Goal: Task Accomplishment & Management: Use online tool/utility

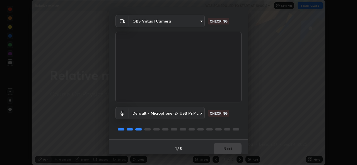
scroll to position [18, 0]
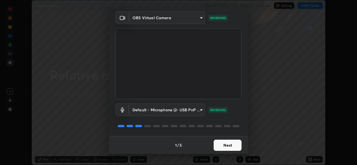
click at [219, 146] on button "Next" at bounding box center [227, 145] width 28 height 11
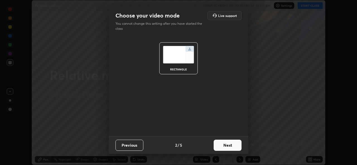
click at [219, 146] on button "Next" at bounding box center [227, 145] width 28 height 11
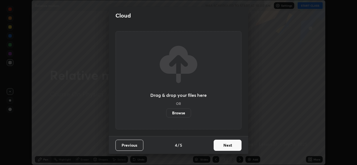
click at [220, 147] on button "Next" at bounding box center [227, 145] width 28 height 11
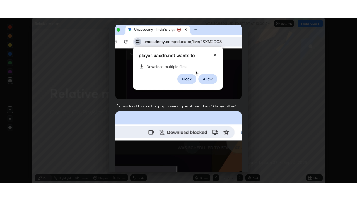
scroll to position [131, 0]
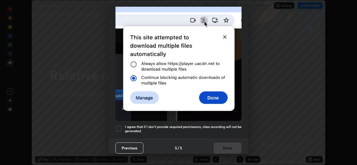
click at [118, 126] on div at bounding box center [118, 129] width 7 height 7
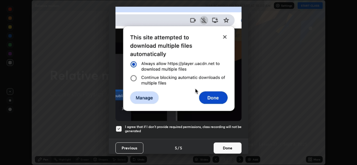
click at [219, 147] on button "Done" at bounding box center [227, 148] width 28 height 11
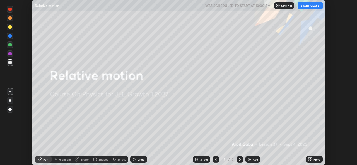
click at [309, 6] on button "START CLASS" at bounding box center [309, 5] width 25 height 7
click at [252, 160] on div "Add" at bounding box center [254, 159] width 5 height 3
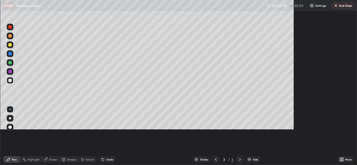
scroll to position [201, 357]
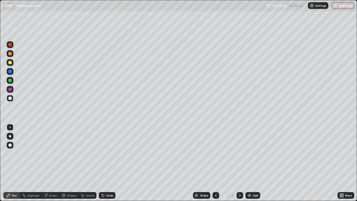
click at [9, 63] on div at bounding box center [9, 62] width 3 height 3
click at [9, 97] on div at bounding box center [9, 97] width 3 height 3
click at [50, 165] on div "Eraser" at bounding box center [53, 195] width 8 height 3
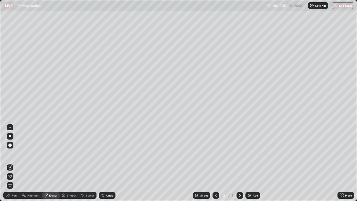
click at [17, 165] on div "Pen" at bounding box center [11, 195] width 17 height 7
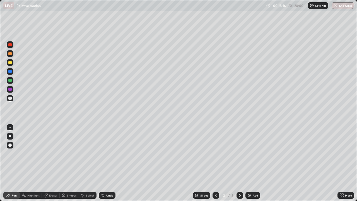
click at [9, 61] on div at bounding box center [9, 62] width 3 height 3
click at [90, 165] on div "Select" at bounding box center [90, 195] width 8 height 3
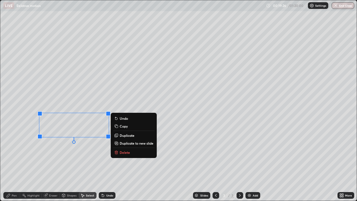
click at [120, 152] on p "Delete" at bounding box center [124, 152] width 10 height 4
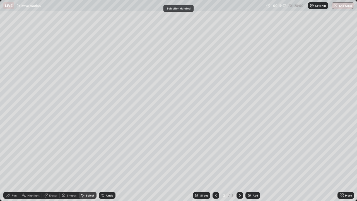
click at [14, 165] on div "Pen" at bounding box center [14, 195] width 5 height 3
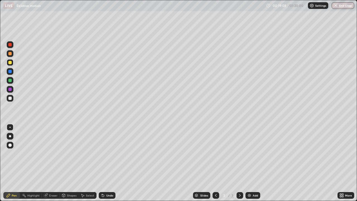
click at [86, 165] on div "Select" at bounding box center [90, 195] width 8 height 3
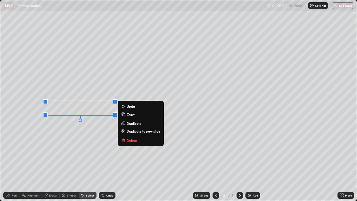
click at [131, 141] on p "Delete" at bounding box center [131, 140] width 10 height 4
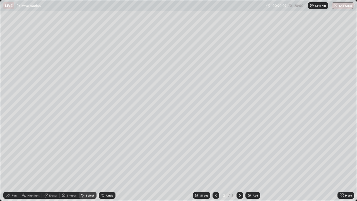
click at [11, 165] on div "Pen" at bounding box center [11, 195] width 17 height 7
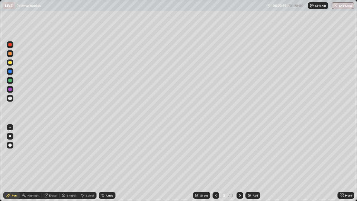
click at [107, 165] on div "Undo" at bounding box center [109, 195] width 7 height 3
click at [108, 165] on div "Undo" at bounding box center [109, 195] width 7 height 3
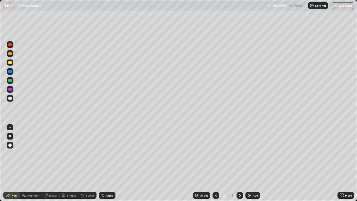
click at [107, 165] on div "Undo" at bounding box center [109, 195] width 7 height 3
click at [108, 165] on div "Undo" at bounding box center [109, 195] width 7 height 3
click at [9, 98] on div at bounding box center [9, 97] width 3 height 3
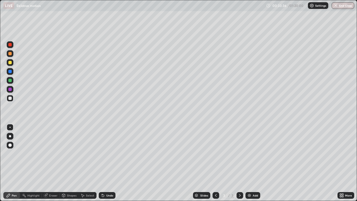
click at [251, 165] on div "Add" at bounding box center [252, 195] width 15 height 7
click at [9, 63] on div at bounding box center [9, 62] width 3 height 3
click at [106, 165] on div "Undo" at bounding box center [109, 195] width 7 height 3
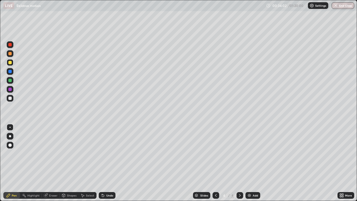
click at [106, 165] on div "Undo" at bounding box center [109, 195] width 7 height 3
click at [109, 165] on div "Undo" at bounding box center [109, 195] width 7 height 3
click at [108, 165] on div "Undo" at bounding box center [109, 195] width 7 height 3
click at [9, 98] on div at bounding box center [9, 97] width 3 height 3
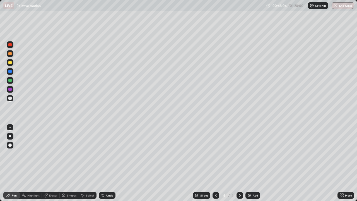
click at [107, 165] on div "Undo" at bounding box center [109, 195] width 7 height 3
click at [108, 165] on div "Undo" at bounding box center [109, 195] width 7 height 3
click at [107, 165] on div "Undo" at bounding box center [109, 195] width 7 height 3
click at [108, 165] on div "Undo" at bounding box center [109, 195] width 7 height 3
click at [251, 165] on div "Add" at bounding box center [252, 195] width 15 height 7
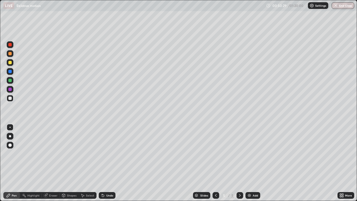
click at [10, 64] on div at bounding box center [9, 62] width 3 height 3
click at [68, 165] on div "Shapes" at bounding box center [71, 195] width 9 height 3
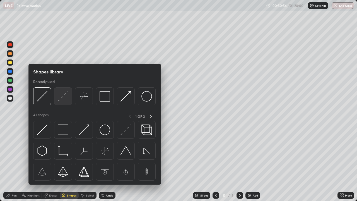
click at [64, 97] on img at bounding box center [63, 96] width 11 height 11
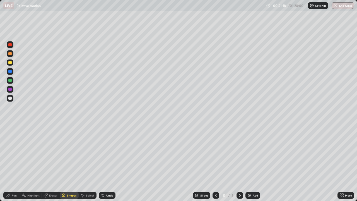
click at [104, 165] on div "Undo" at bounding box center [107, 195] width 17 height 7
click at [104, 165] on icon at bounding box center [103, 195] width 4 height 4
click at [105, 165] on div "Undo" at bounding box center [107, 195] width 17 height 7
click at [10, 64] on div at bounding box center [9, 62] width 3 height 3
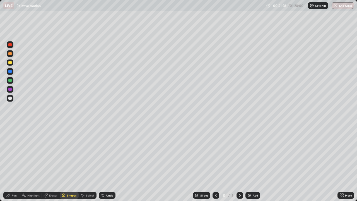
click at [12, 165] on div "Pen" at bounding box center [14, 195] width 5 height 3
click at [102, 165] on icon at bounding box center [103, 195] width 2 height 2
click at [216, 165] on icon at bounding box center [215, 195] width 4 height 4
click at [239, 165] on icon at bounding box center [239, 195] width 4 height 4
click at [252, 165] on div "Add" at bounding box center [254, 195] width 5 height 3
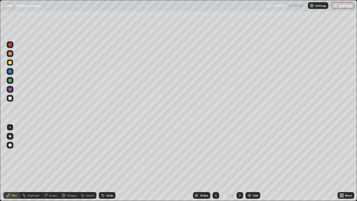
click at [11, 98] on div at bounding box center [9, 97] width 3 height 3
click at [106, 165] on div "Undo" at bounding box center [109, 195] width 7 height 3
click at [104, 165] on div "Undo" at bounding box center [107, 195] width 17 height 7
click at [105, 165] on div "Undo" at bounding box center [107, 195] width 17 height 7
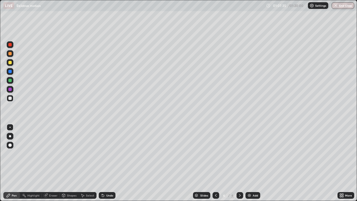
click at [105, 165] on div "Undo" at bounding box center [107, 195] width 17 height 7
click at [106, 165] on div "Undo" at bounding box center [109, 195] width 7 height 3
click at [105, 165] on div "Undo" at bounding box center [107, 195] width 17 height 7
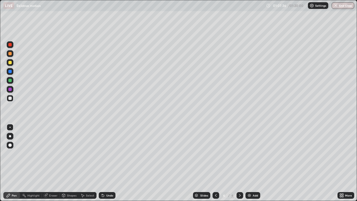
click at [106, 165] on div "Undo" at bounding box center [107, 195] width 17 height 7
click at [107, 165] on div "Undo" at bounding box center [107, 195] width 17 height 7
click at [104, 165] on div "Undo" at bounding box center [107, 195] width 17 height 7
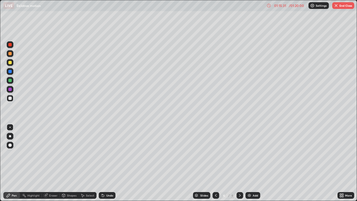
click at [250, 165] on img at bounding box center [249, 195] width 4 height 4
click at [212, 165] on div at bounding box center [215, 195] width 7 height 7
click at [239, 165] on icon at bounding box center [239, 195] width 4 height 4
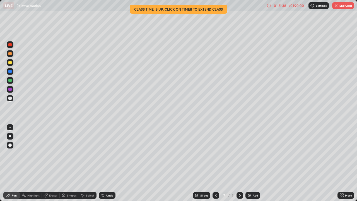
click at [341, 5] on button "End Class" at bounding box center [343, 5] width 22 height 7
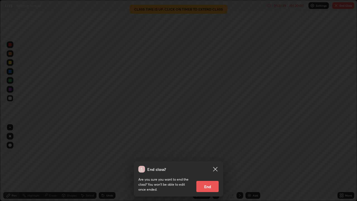
click at [210, 165] on button "End" at bounding box center [207, 185] width 22 height 11
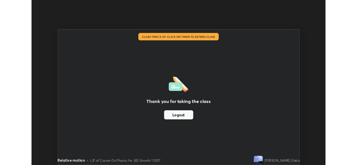
scroll to position [27687, 27496]
